Goal: Transaction & Acquisition: Purchase product/service

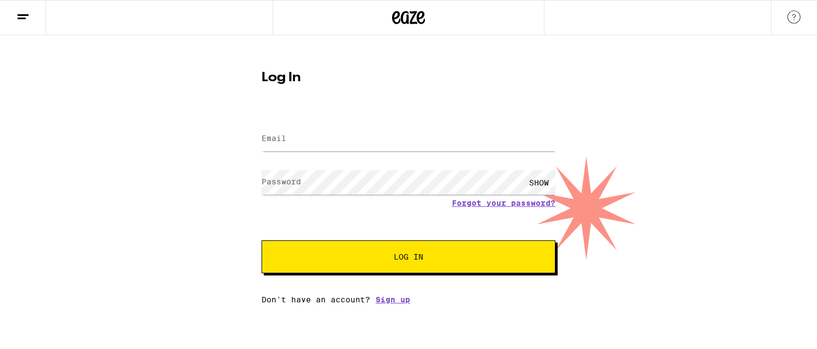
drag, startPoint x: 407, startPoint y: 109, endPoint x: 404, endPoint y: 122, distance: 13.7
click at [406, 111] on div "Log In Email Email Password Password SHOW Forgot your password? Log In Don't ha…" at bounding box center [409, 183] width 316 height 241
click at [395, 141] on input "Email" at bounding box center [409, 139] width 294 height 25
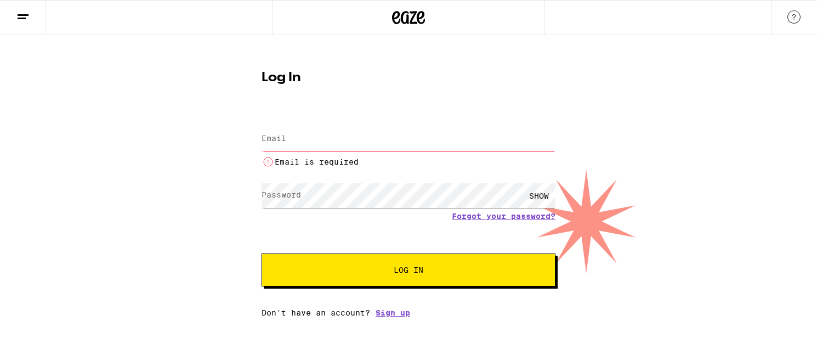
type input "[EMAIL_ADDRESS][DOMAIN_NAME]"
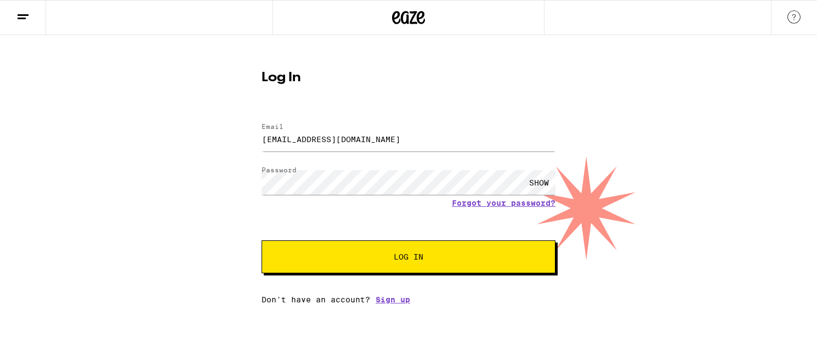
click at [435, 254] on span "Log In" at bounding box center [408, 257] width 205 height 8
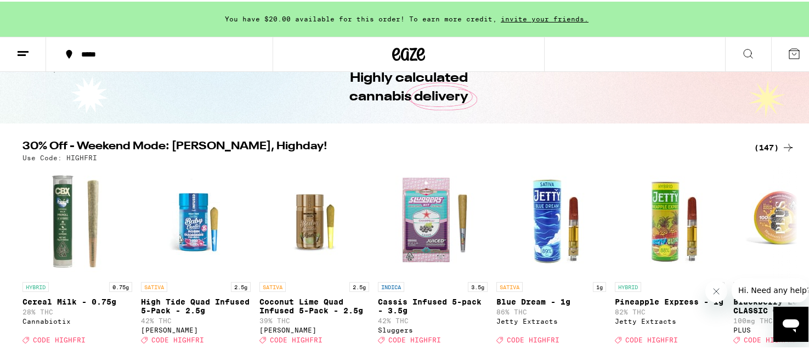
scroll to position [110, 0]
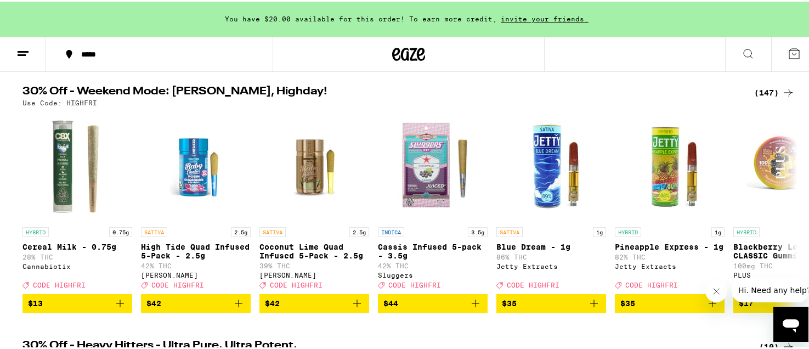
click at [754, 92] on div "(147)" at bounding box center [774, 90] width 41 height 13
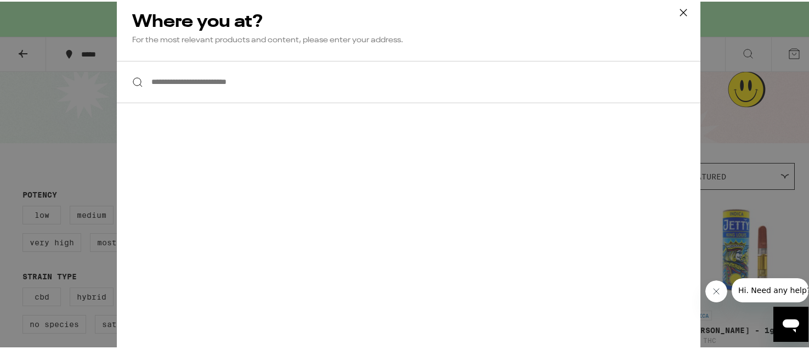
click at [216, 94] on input "**********" at bounding box center [408, 80] width 583 height 42
click at [675, 7] on icon at bounding box center [683, 11] width 16 height 16
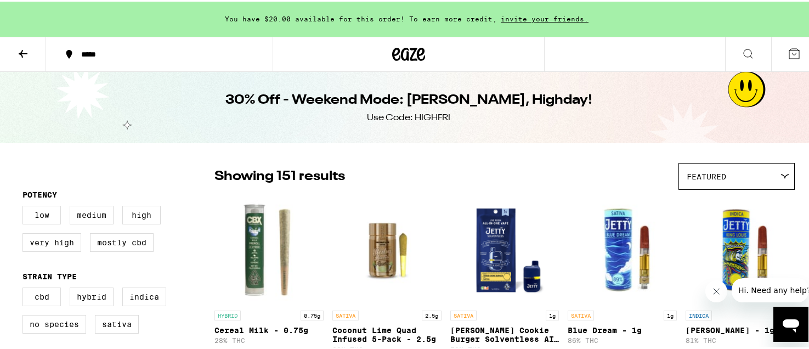
click at [776, 46] on button at bounding box center [794, 53] width 46 height 34
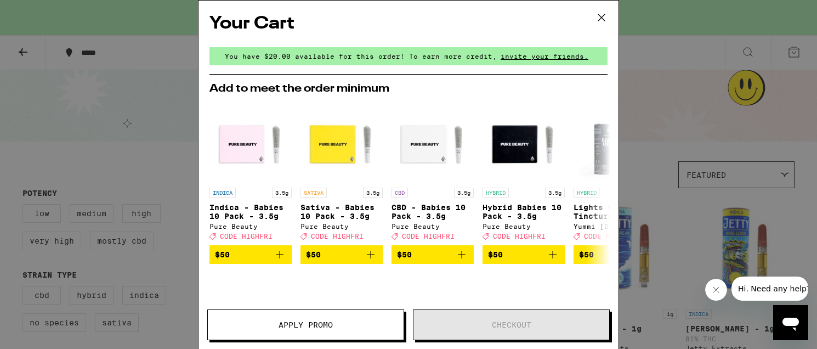
click at [589, 16] on button at bounding box center [601, 18] width 34 height 35
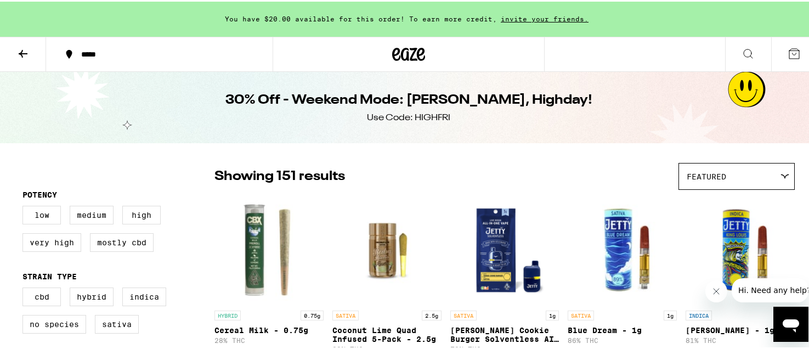
click at [80, 50] on div "*****" at bounding box center [165, 53] width 178 height 8
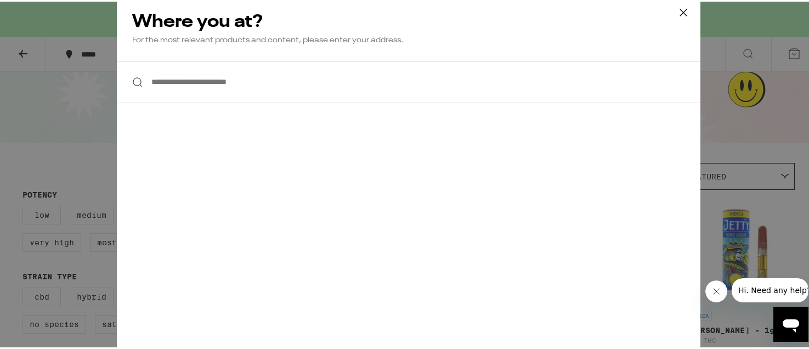
click at [255, 90] on input "**********" at bounding box center [408, 80] width 583 height 42
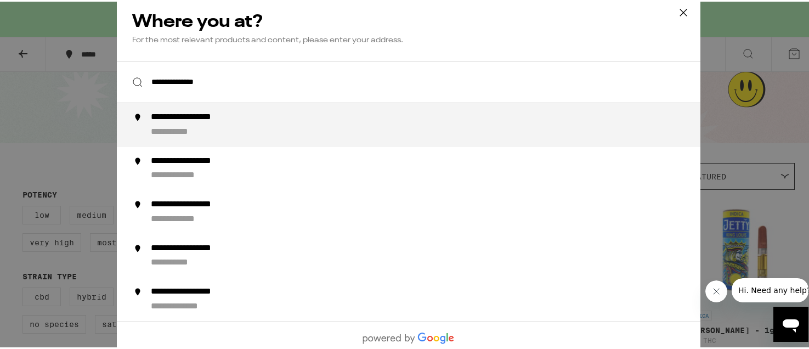
click at [299, 111] on li "**********" at bounding box center [408, 123] width 583 height 44
type input "**********"
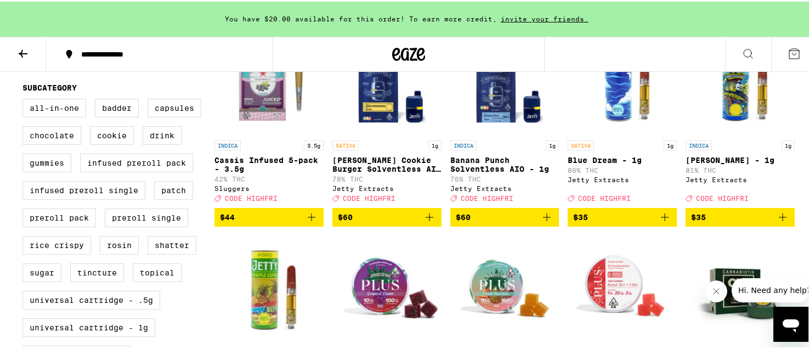
scroll to position [384, 0]
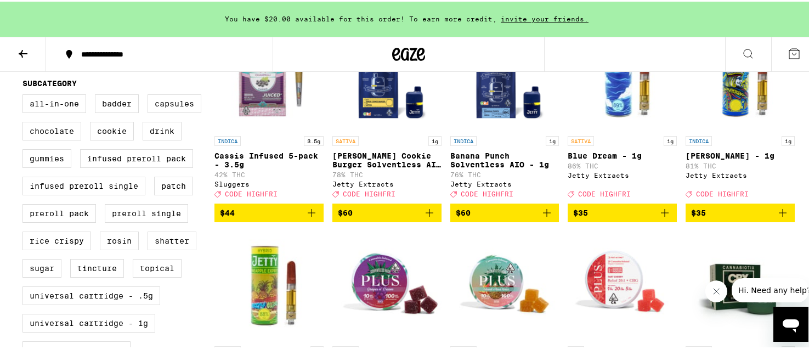
click at [779, 215] on icon "Add to bag" at bounding box center [783, 211] width 8 height 8
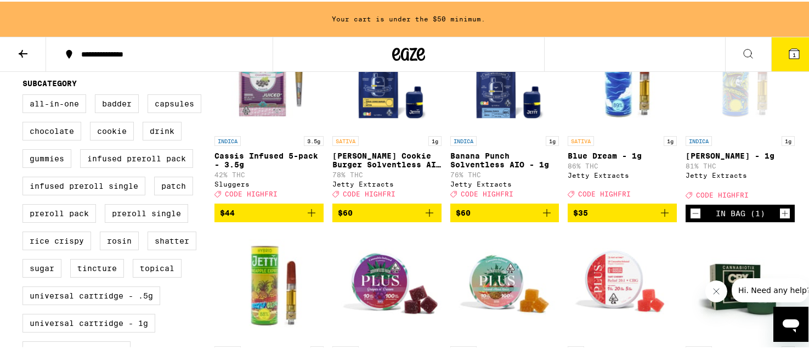
click at [662, 218] on icon "Add to bag" at bounding box center [664, 211] width 13 height 13
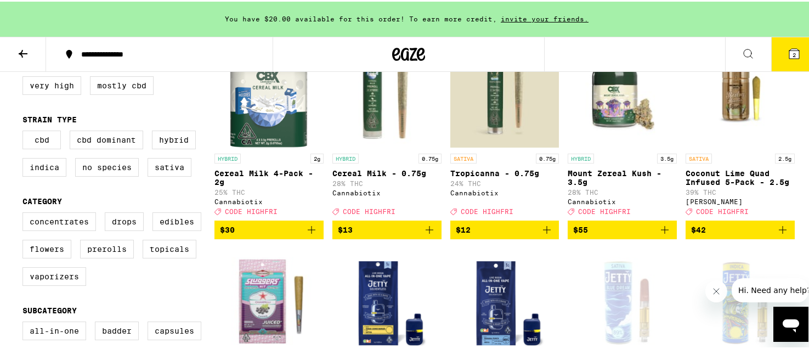
scroll to position [0, 0]
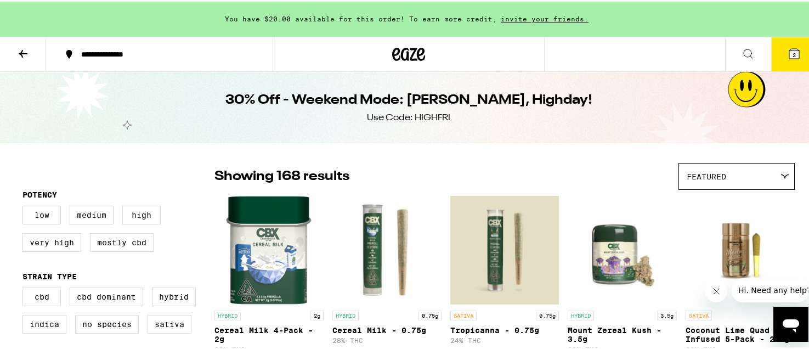
click at [25, 57] on icon at bounding box center [22, 52] width 13 height 13
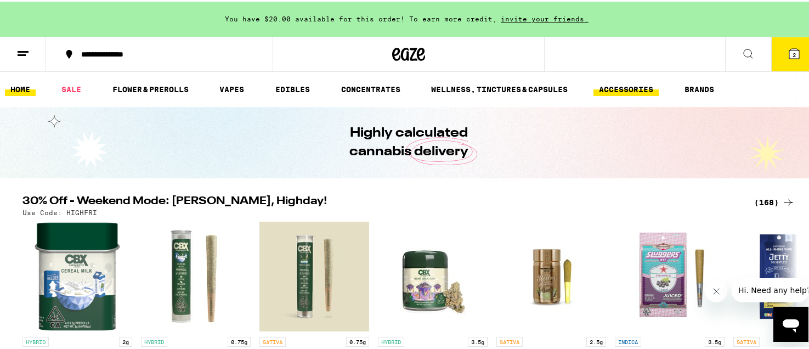
click at [658, 88] on link "ACCESSORIES" at bounding box center [625, 87] width 65 height 13
click at [638, 84] on link "ACCESSORIES" at bounding box center [625, 87] width 65 height 13
click at [625, 88] on link "ACCESSORIES" at bounding box center [625, 87] width 65 height 13
click at [621, 83] on link "ACCESSORIES" at bounding box center [625, 87] width 65 height 13
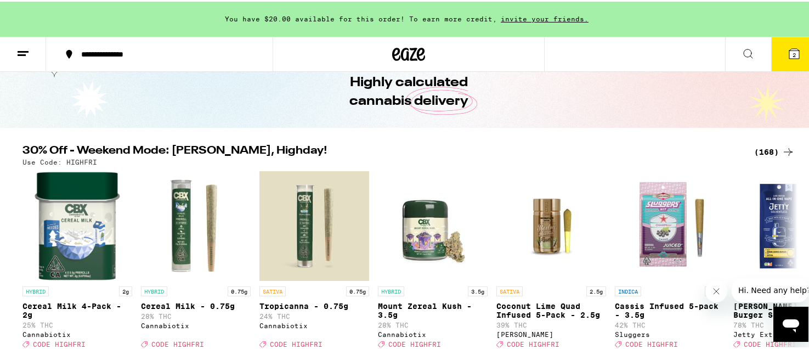
scroll to position [55, 0]
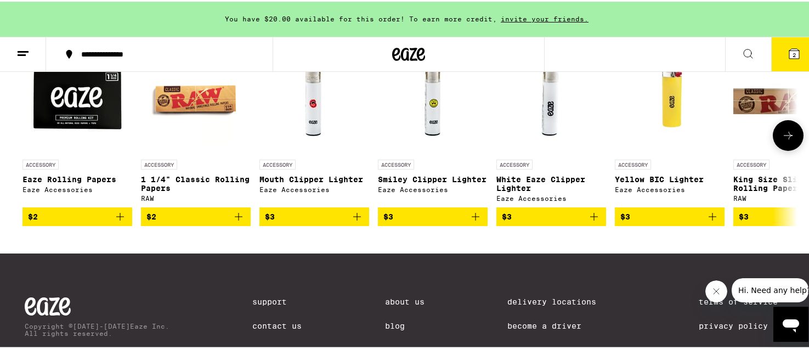
scroll to position [164, 0]
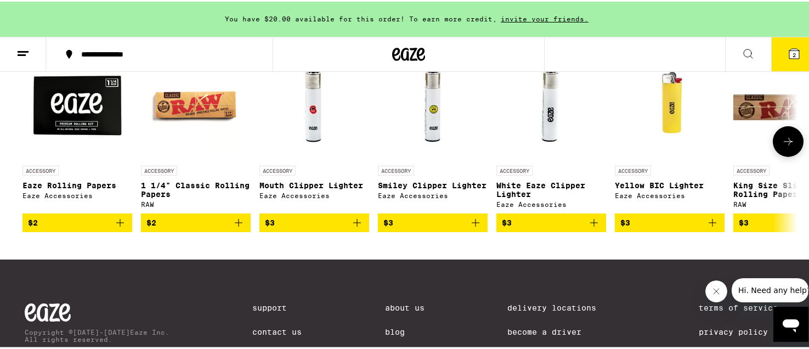
click at [786, 143] on icon at bounding box center [787, 140] width 9 height 8
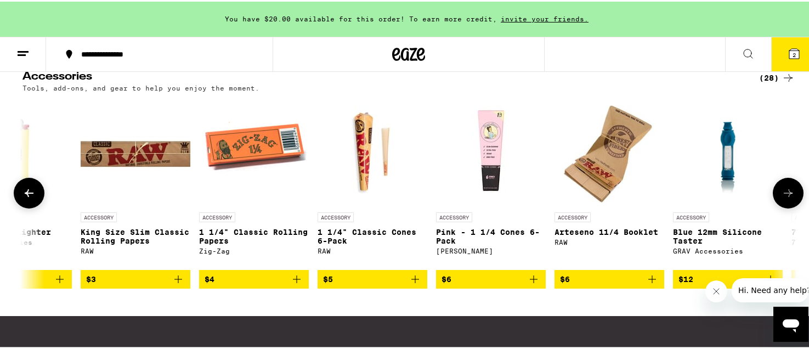
scroll to position [110, 0]
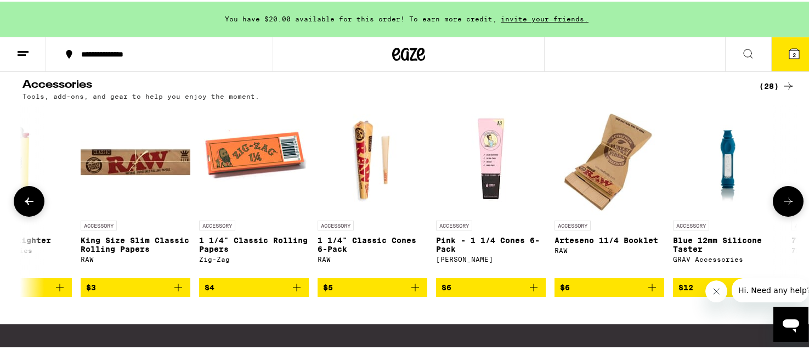
click at [785, 198] on icon at bounding box center [787, 199] width 13 height 13
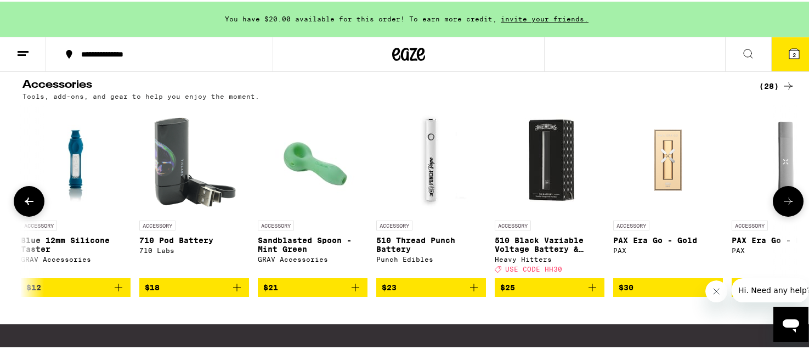
scroll to position [0, 1305]
click at [786, 198] on icon at bounding box center [787, 199] width 13 height 13
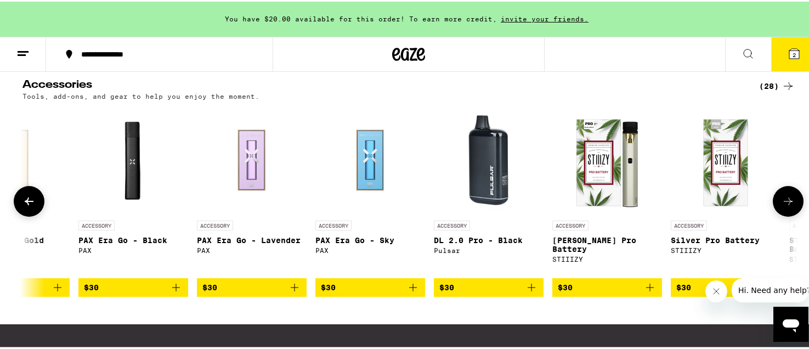
click at [786, 198] on icon at bounding box center [787, 199] width 13 height 13
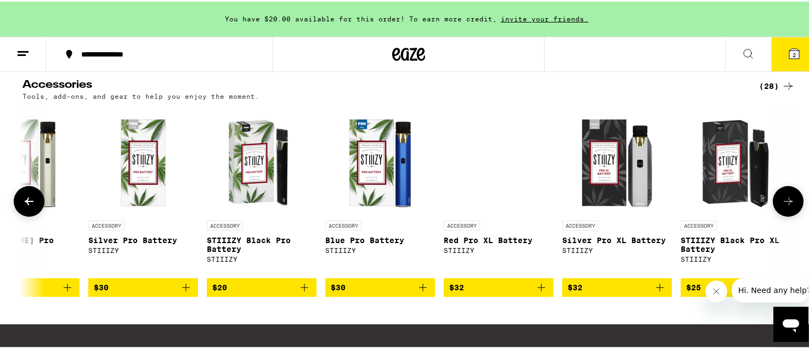
scroll to position [0, 2544]
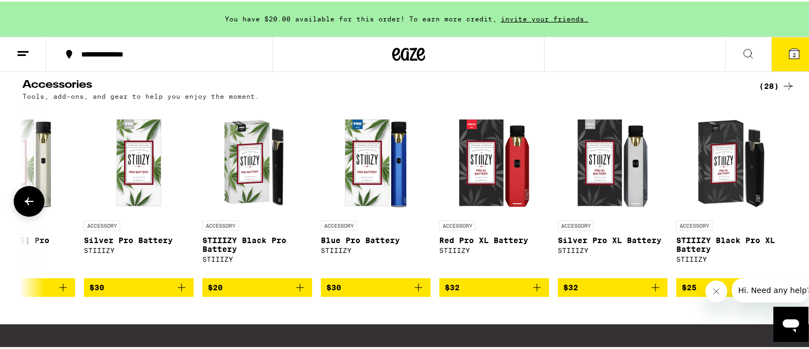
click at [17, 207] on button at bounding box center [29, 199] width 31 height 31
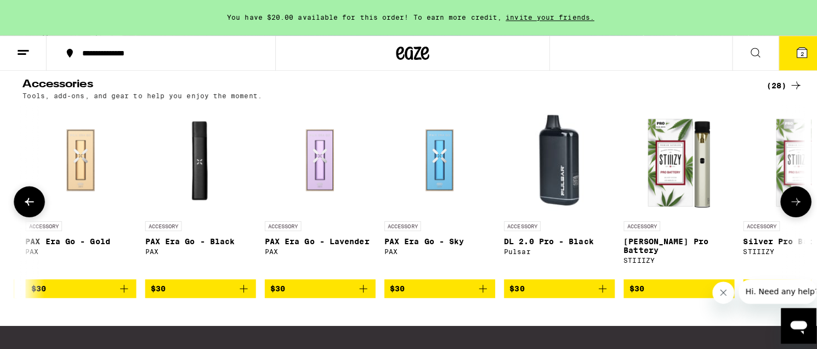
scroll to position [0, 1892]
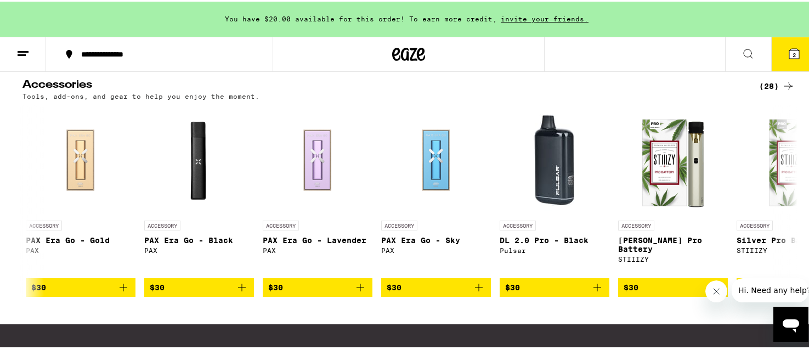
click at [798, 48] on button "2" at bounding box center [794, 53] width 46 height 34
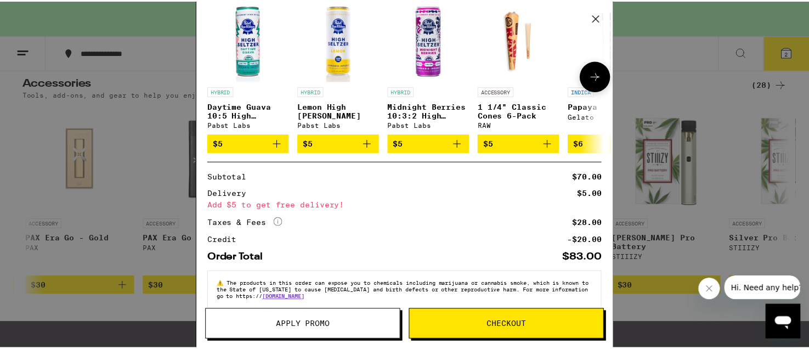
scroll to position [200, 0]
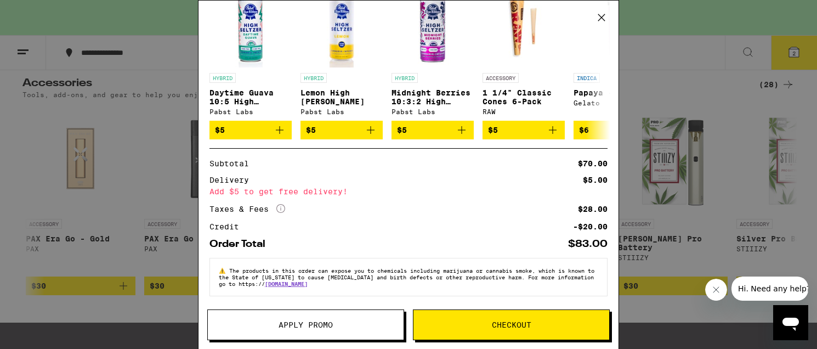
click at [692, 59] on div "Your Cart You have $20.00 available for this order! To earn more credit, invite…" at bounding box center [408, 174] width 817 height 349
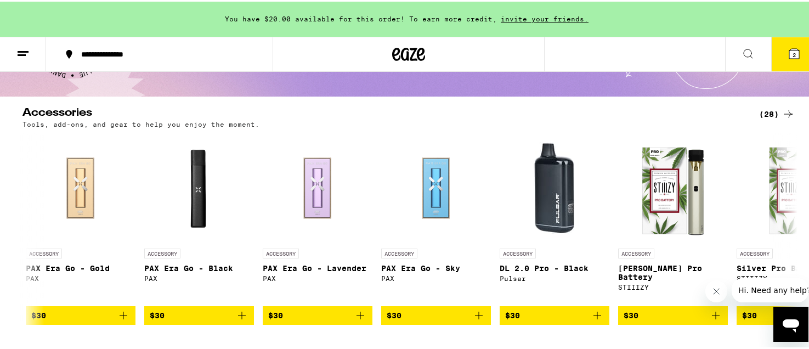
scroll to position [85, 0]
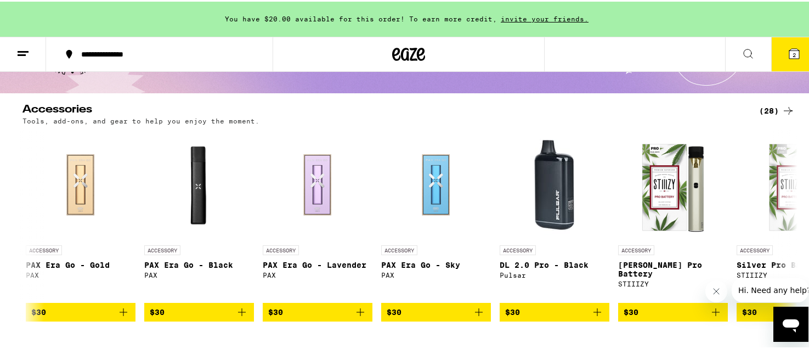
click at [768, 107] on div "(28)" at bounding box center [777, 109] width 36 height 13
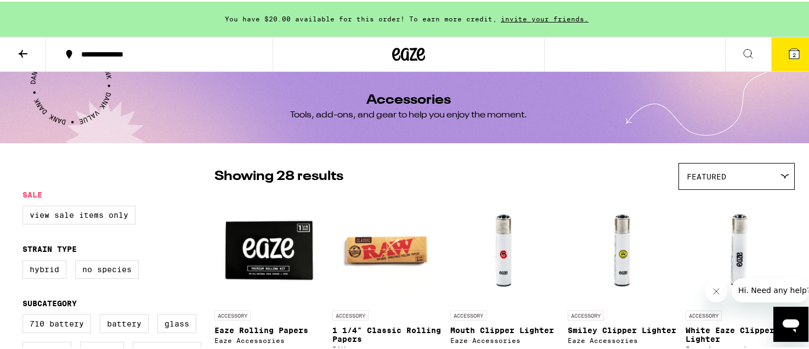
click at [13, 49] on button at bounding box center [23, 53] width 46 height 35
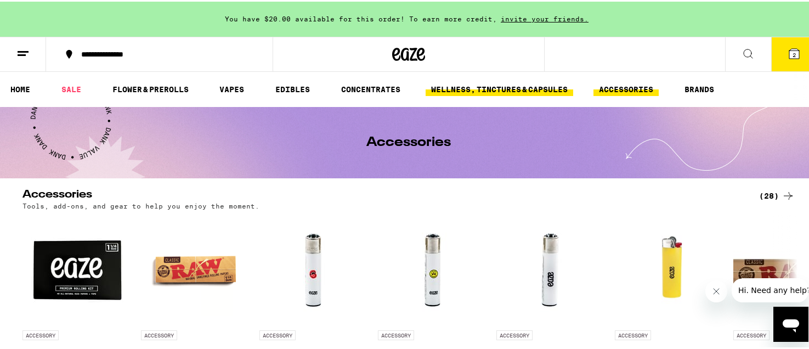
click at [505, 90] on link "WELLNESS, TINCTURES & CAPSULES" at bounding box center [498, 87] width 147 height 13
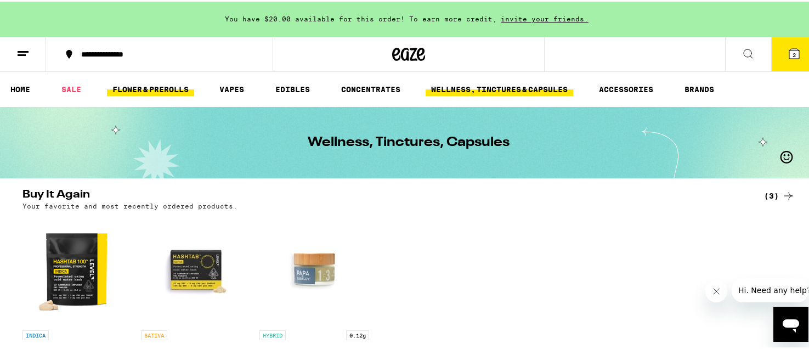
click at [161, 91] on link "FLOWER & PREROLLS" at bounding box center [150, 87] width 87 height 13
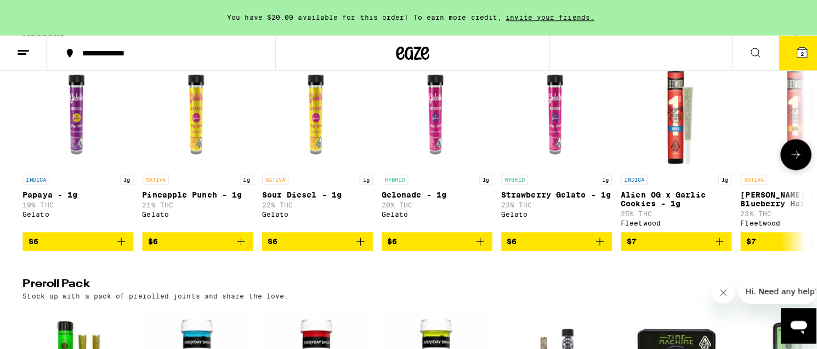
scroll to position [658, 0]
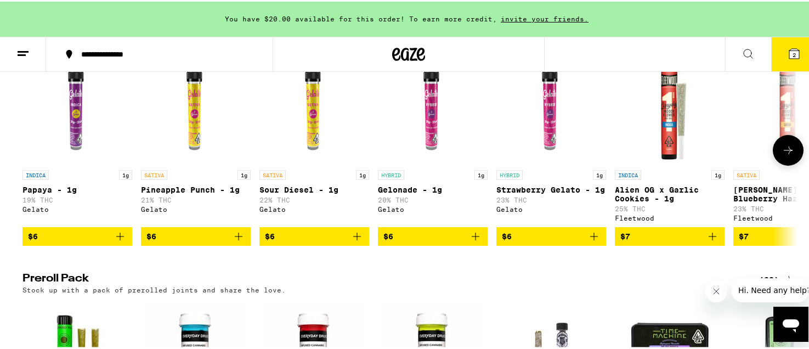
click at [686, 241] on span "$7" at bounding box center [669, 234] width 99 height 13
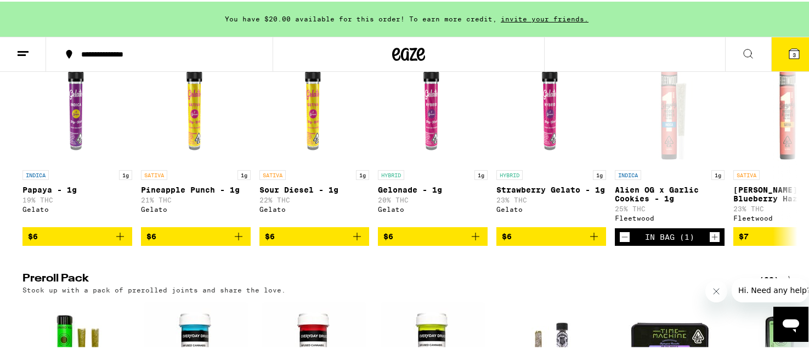
click at [799, 58] on button "3" at bounding box center [794, 53] width 46 height 34
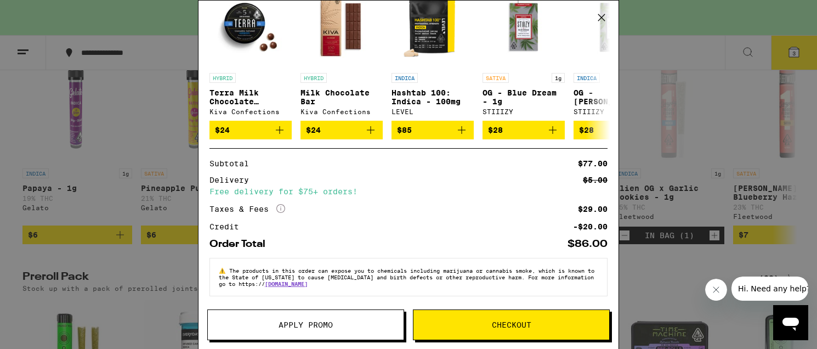
scroll to position [240, 0]
click at [524, 328] on span "Checkout" at bounding box center [511, 325] width 39 height 8
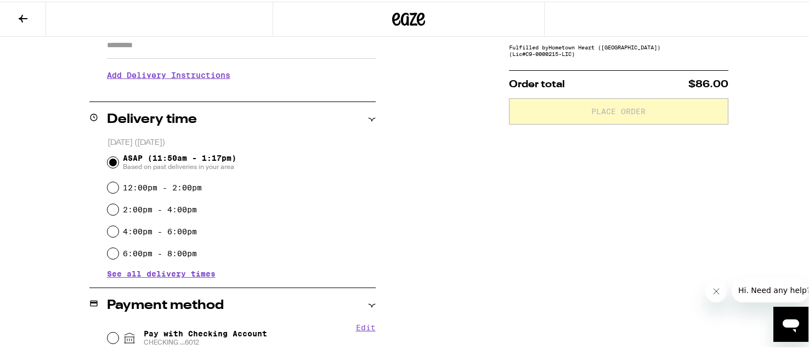
scroll to position [219, 0]
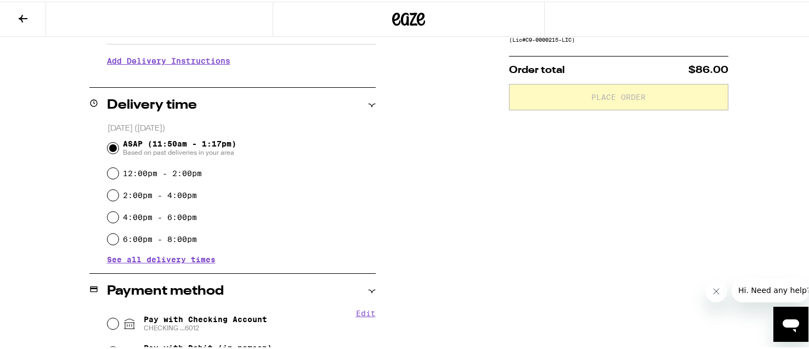
click at [178, 55] on h3 "Add Delivery Instructions" at bounding box center [241, 59] width 269 height 25
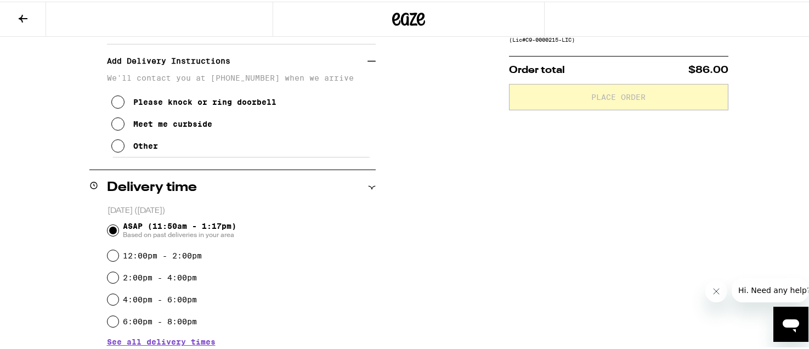
click at [193, 126] on div "Meet me curbside" at bounding box center [172, 122] width 79 height 9
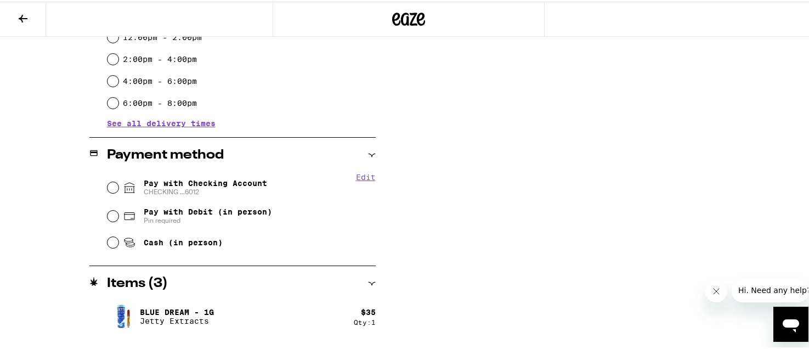
scroll to position [439, 0]
click at [238, 181] on span "Pay with Checking Account CHECKING ...6012" at bounding box center [205, 185] width 123 height 18
click at [118, 181] on input "Pay with Checking Account CHECKING ...6012" at bounding box center [112, 184] width 11 height 11
radio input "true"
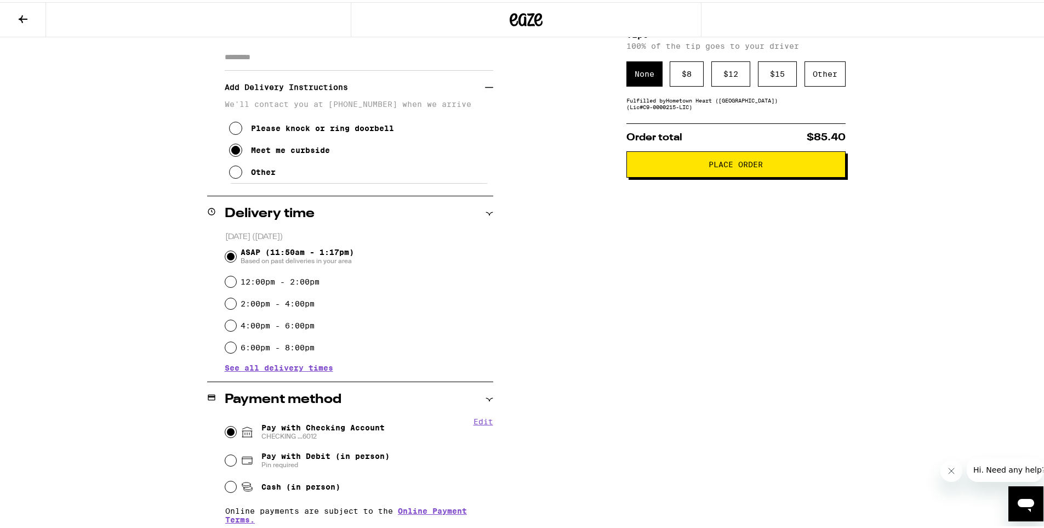
scroll to position [89, 0]
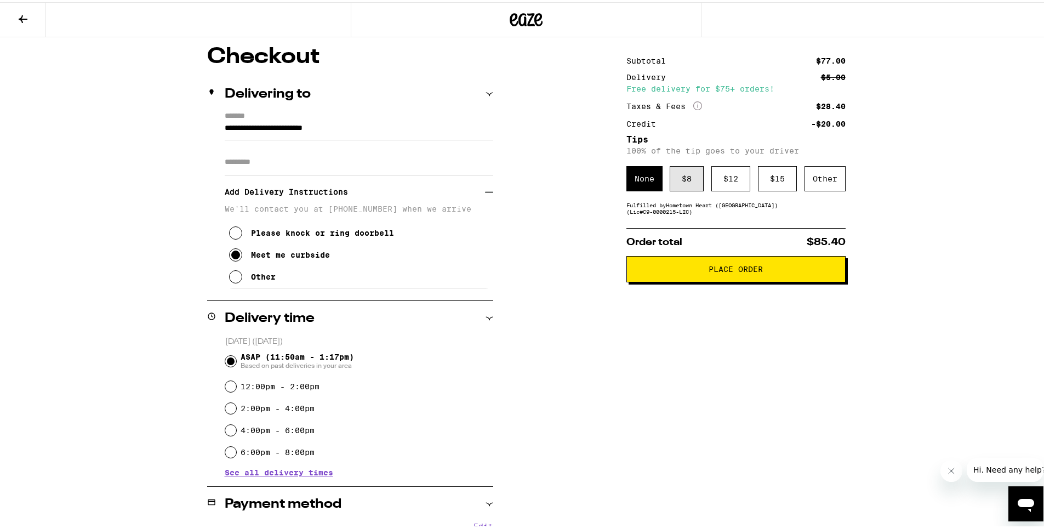
click at [686, 182] on div "$ 8" at bounding box center [687, 176] width 34 height 25
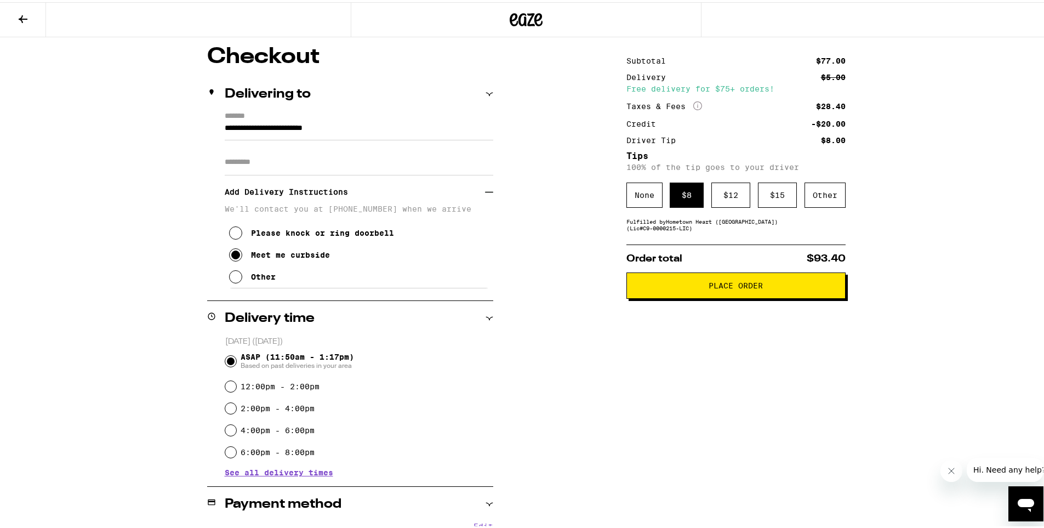
click at [760, 291] on button "Place Order" at bounding box center [736, 283] width 219 height 26
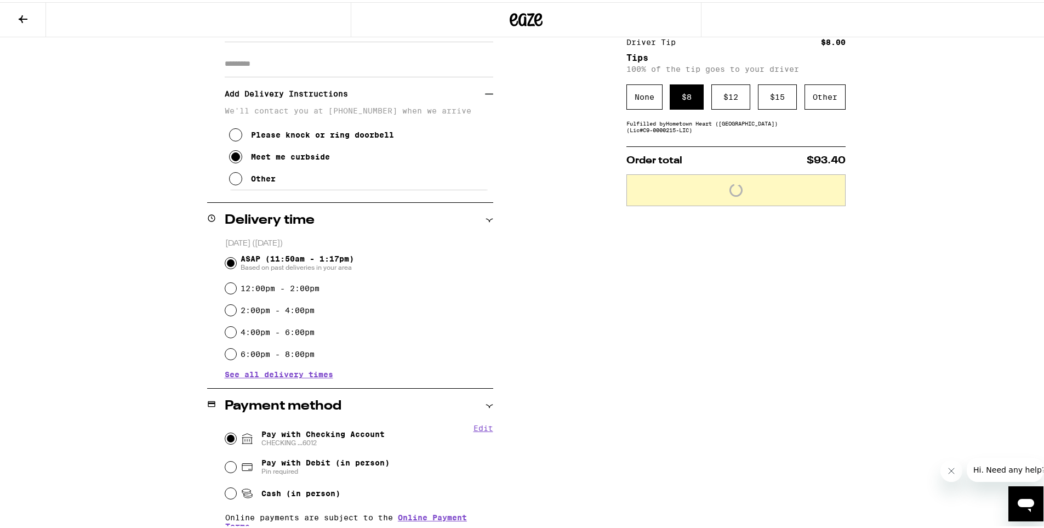
scroll to position [198, 0]
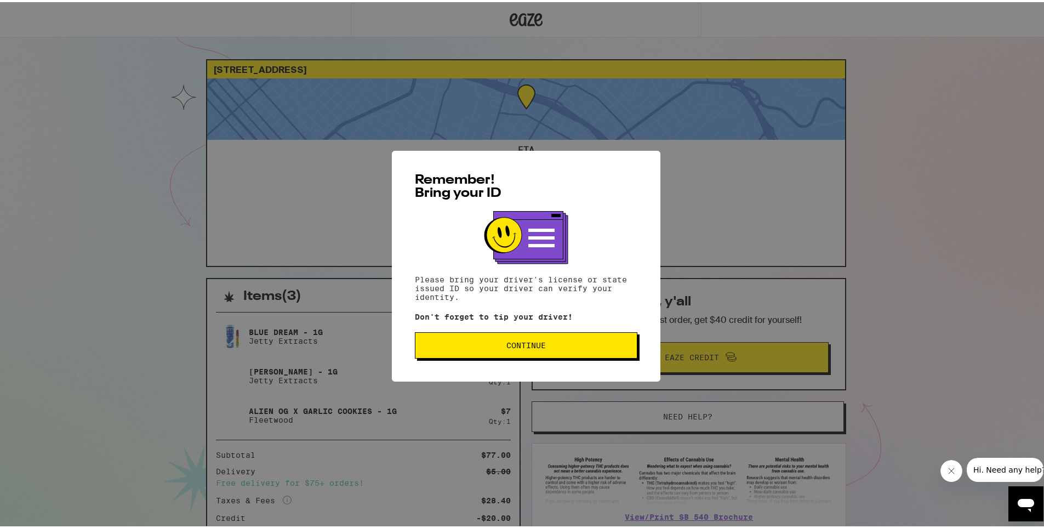
click at [520, 344] on span "Continue" at bounding box center [526, 343] width 39 height 8
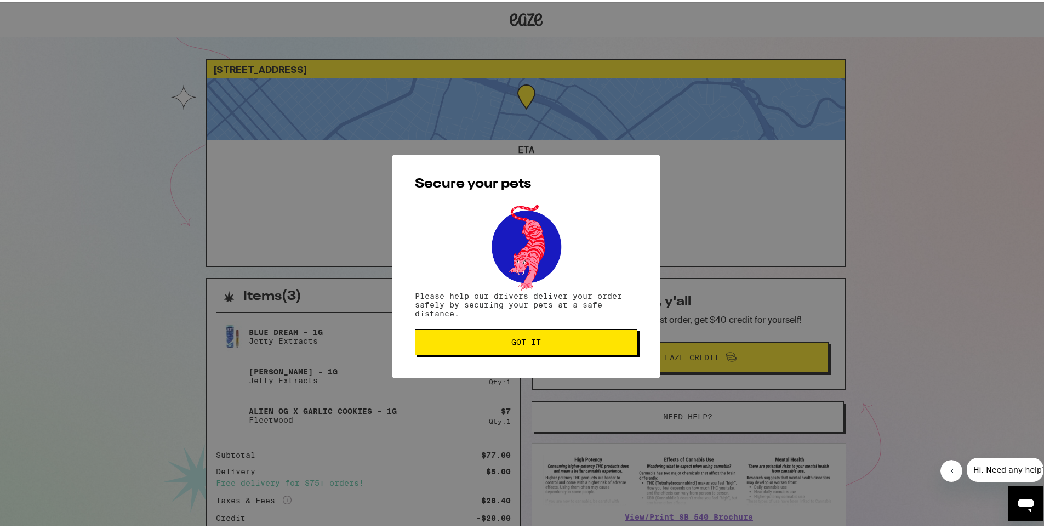
click at [547, 344] on span "Got it" at bounding box center [526, 340] width 204 height 8
